Goal: Task Accomplishment & Management: Use online tool/utility

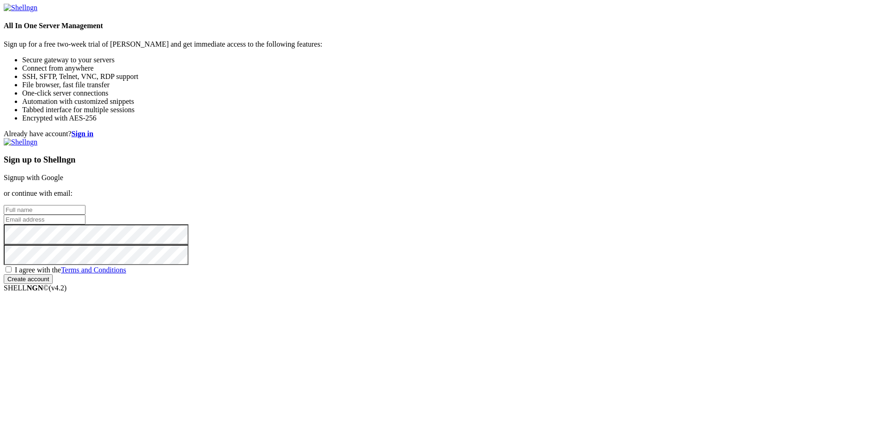
click at [63, 174] on link "Signup with Google" at bounding box center [34, 178] width 60 height 8
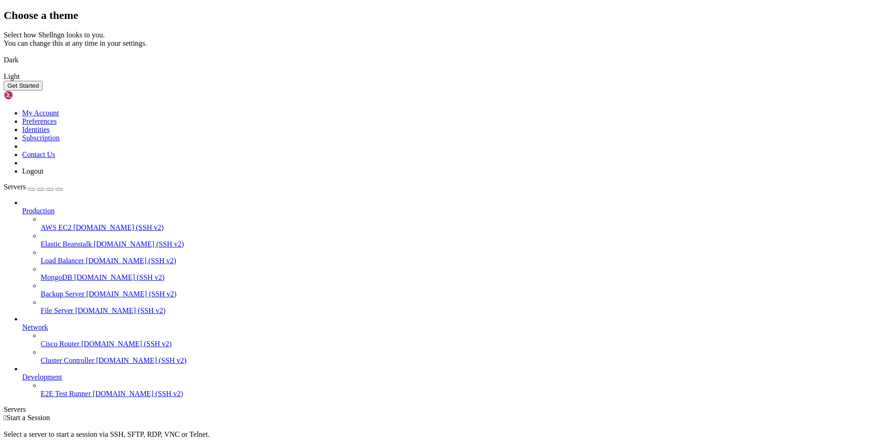
click at [42, 91] on button "Get Started" at bounding box center [23, 86] width 39 height 10
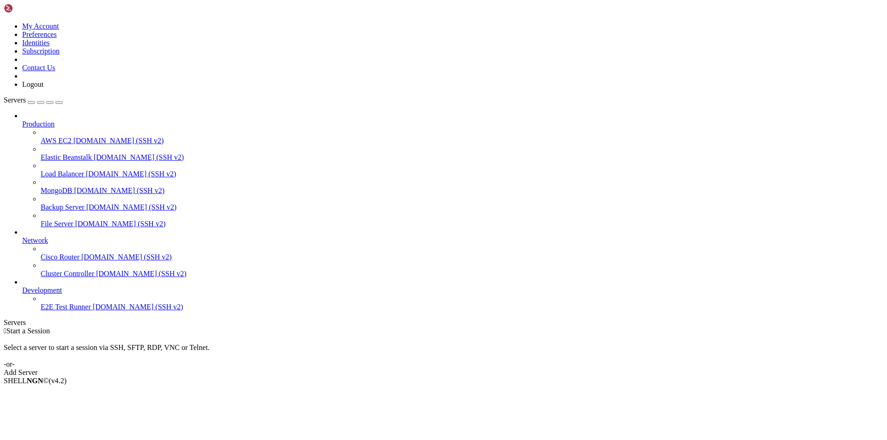
click at [492, 369] on link "Add Server" at bounding box center [443, 373] width 879 height 8
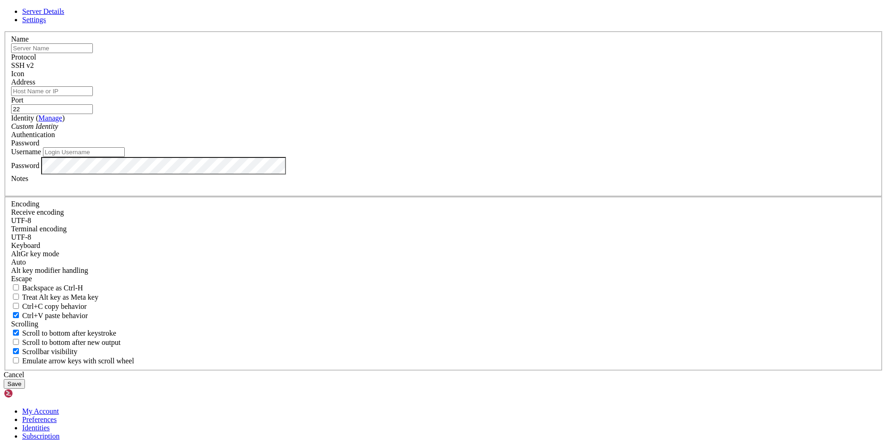
click at [93, 53] on input "text" at bounding box center [52, 48] width 82 height 10
type input "KCCM-01"
click at [93, 96] on input "Address" at bounding box center [52, 91] width 82 height 10
type input "[TECHNICAL_ID]"
click at [398, 131] on div "Custom Identity" at bounding box center [443, 126] width 864 height 8
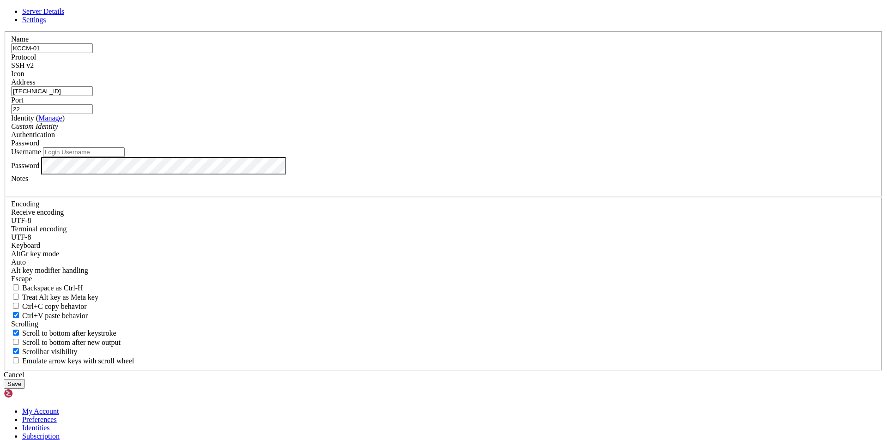
click at [125, 157] on input "Username" at bounding box center [84, 152] width 82 height 10
type input "root"
click at [25, 379] on button "Save" at bounding box center [14, 384] width 21 height 10
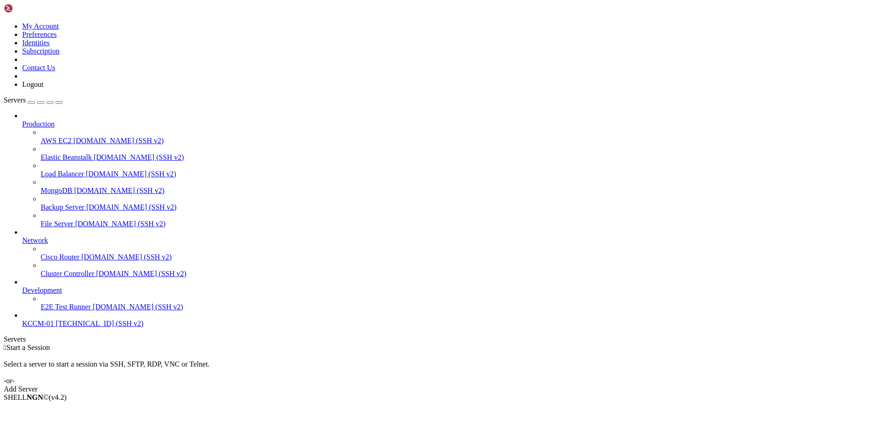
click at [54, 327] on span "KCCM-01" at bounding box center [37, 324] width 31 height 8
click at [41, 327] on span "KCCM-01" at bounding box center [37, 324] width 31 height 8
click at [54, 327] on span "KCCM-01" at bounding box center [37, 324] width 31 height 8
click at [516, 385] on link "Add Server" at bounding box center [443, 389] width 879 height 8
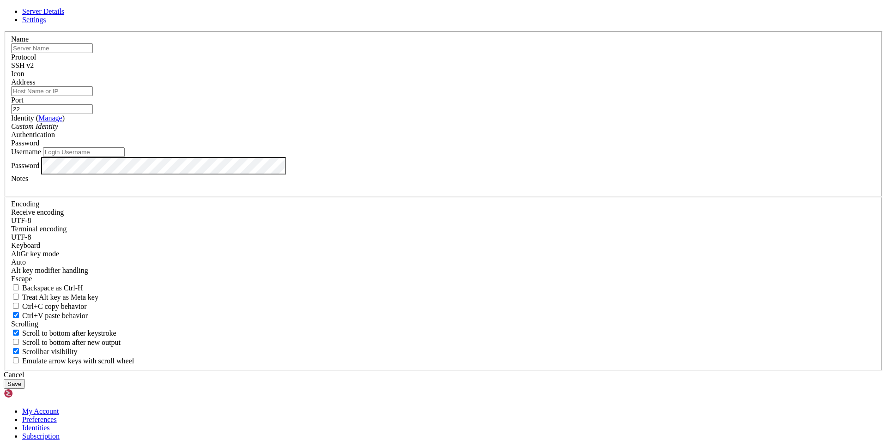
click at [46, 24] on span "Settings" at bounding box center [34, 20] width 24 height 8
click at [4, 31] on link at bounding box center [4, 31] width 0 height 0
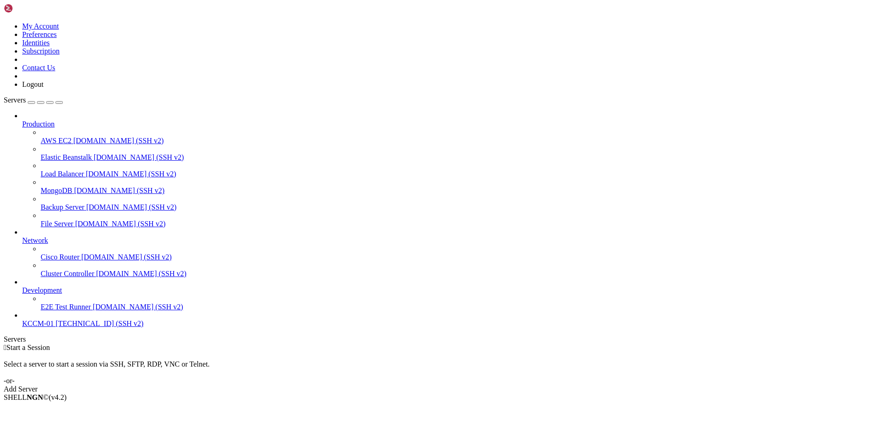
click at [54, 311] on span "E2E Test Runner" at bounding box center [66, 307] width 50 height 8
click at [50, 273] on span "Cluster Controller" at bounding box center [68, 274] width 54 height 8
click at [81, 253] on span "[DOMAIN_NAME] (SSH v2)" at bounding box center [126, 257] width 91 height 8
click at [79, 220] on span "[DOMAIN_NAME] (SSH v2)" at bounding box center [120, 224] width 91 height 8
click at [72, 137] on span "AWS EC2" at bounding box center [56, 141] width 31 height 8
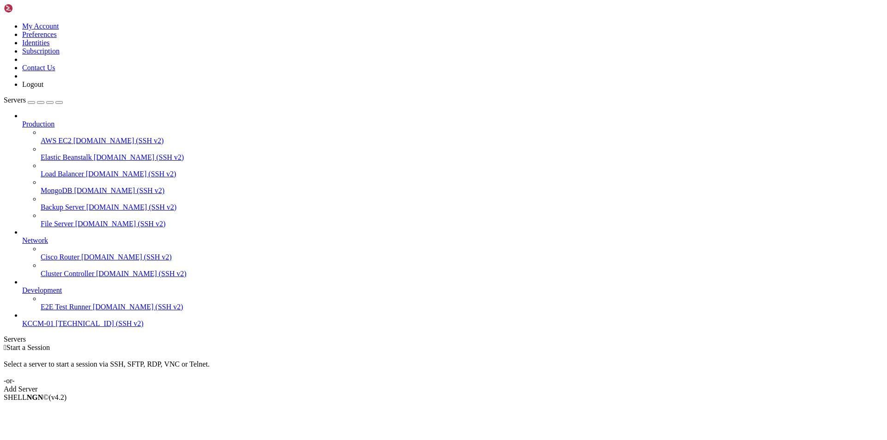
click at [49, 137] on span "AWS EC2" at bounding box center [56, 141] width 31 height 8
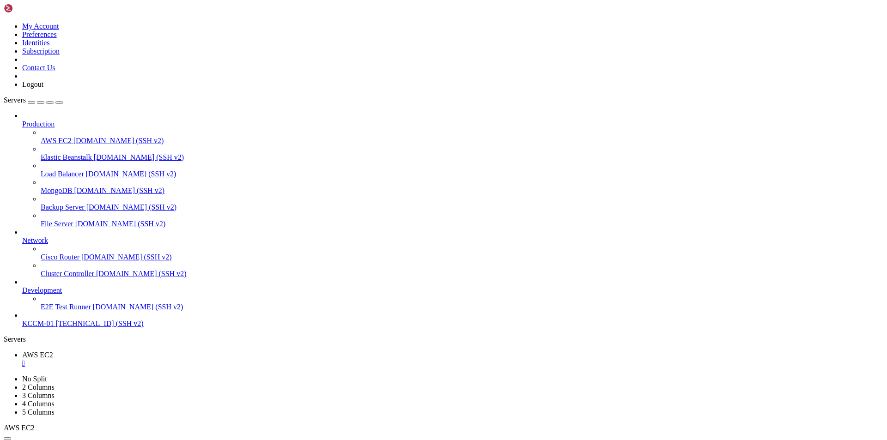
click at [54, 327] on span "KCCM-01" at bounding box center [37, 324] width 31 height 8
click at [168, 359] on div "" at bounding box center [452, 363] width 861 height 8
